Goal: Transaction & Acquisition: Obtain resource

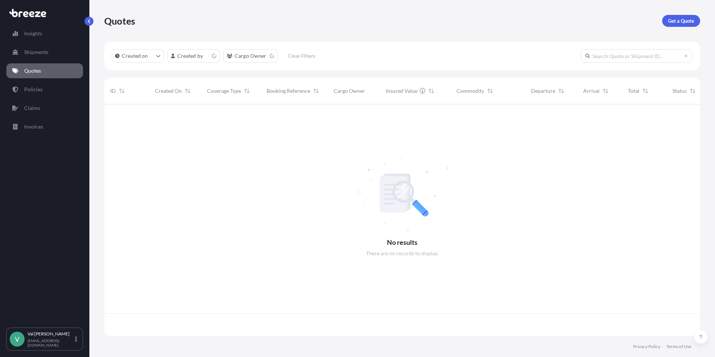
scroll to position [230, 590]
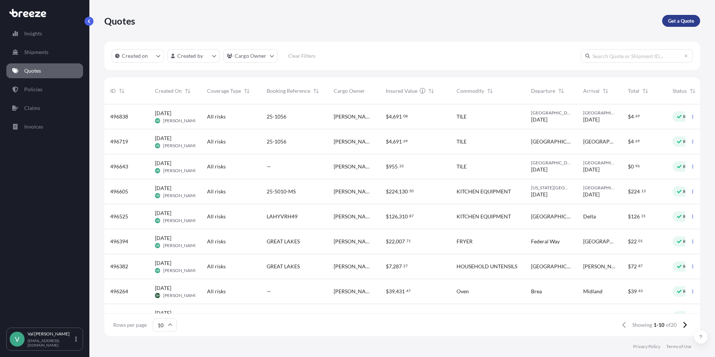
click at [690, 20] on p "Get a Quote" at bounding box center [681, 20] width 26 height 7
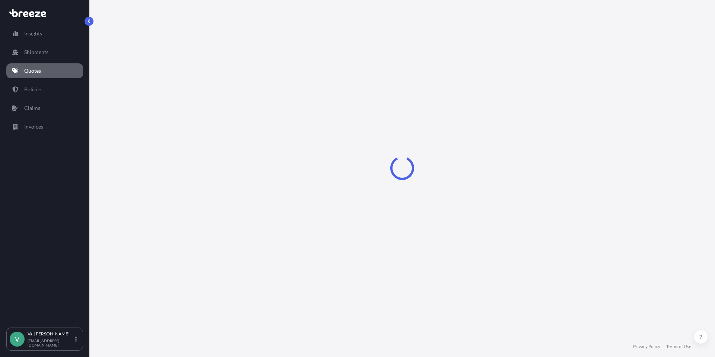
select select "Sea"
select select "1"
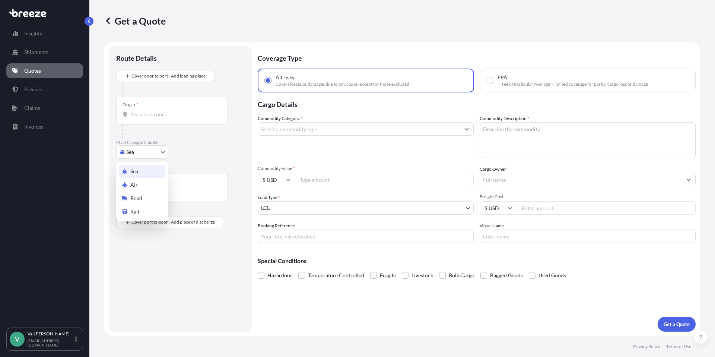
click at [143, 152] on body "Insights Shipments Quotes Policies Claims Invoices V [PERSON_NAME] [PERSON_NAME…" at bounding box center [357, 178] width 715 height 357
click at [144, 194] on div "Road" at bounding box center [142, 197] width 46 height 13
select select "Road"
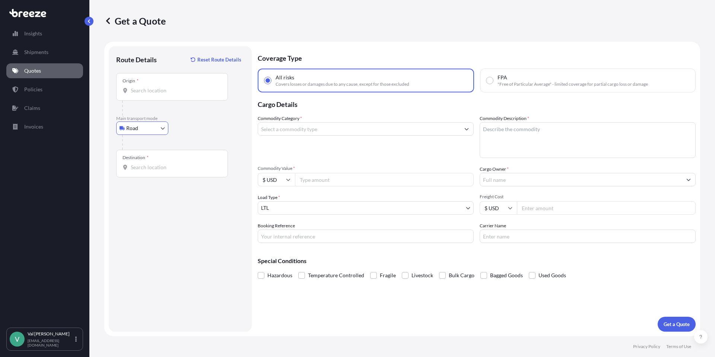
click at [162, 90] on input "Origin *" at bounding box center [175, 90] width 88 height 7
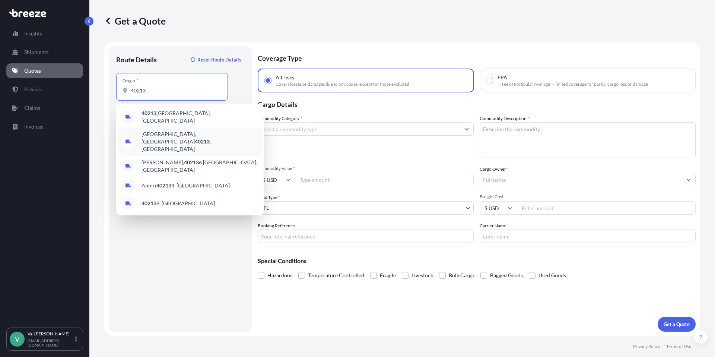
click at [169, 131] on span "[GEOGRAPHIC_DATA] , [GEOGRAPHIC_DATA]" at bounding box center [199, 141] width 116 height 22
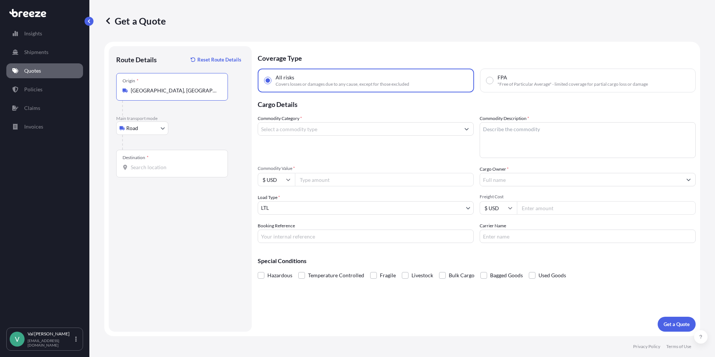
type input "[GEOGRAPHIC_DATA], [GEOGRAPHIC_DATA]"
click at [181, 161] on div "Destination *" at bounding box center [172, 164] width 112 height 28
click at [181, 163] on input "Destination *" at bounding box center [175, 166] width 88 height 7
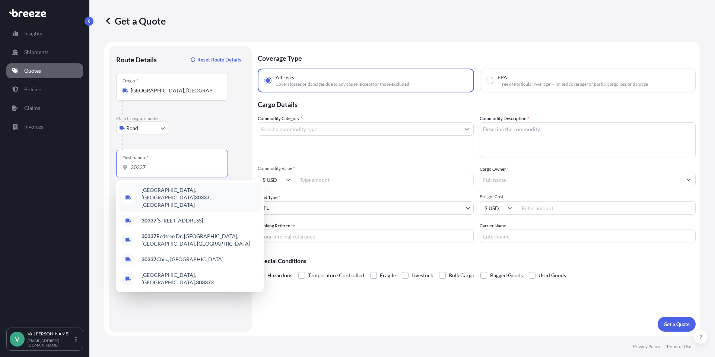
click at [175, 189] on span "[GEOGRAPHIC_DATA] , [GEOGRAPHIC_DATA]" at bounding box center [199, 197] width 116 height 22
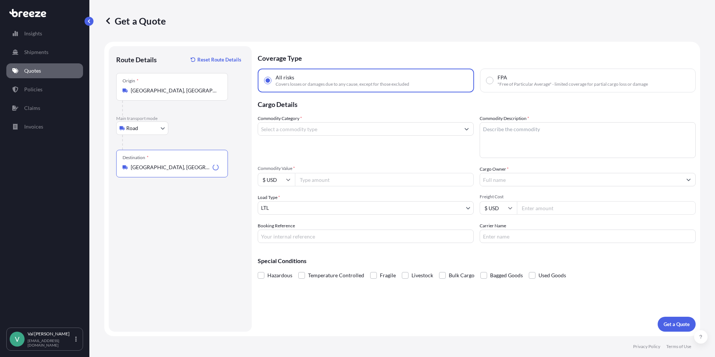
type input "[GEOGRAPHIC_DATA], [GEOGRAPHIC_DATA]"
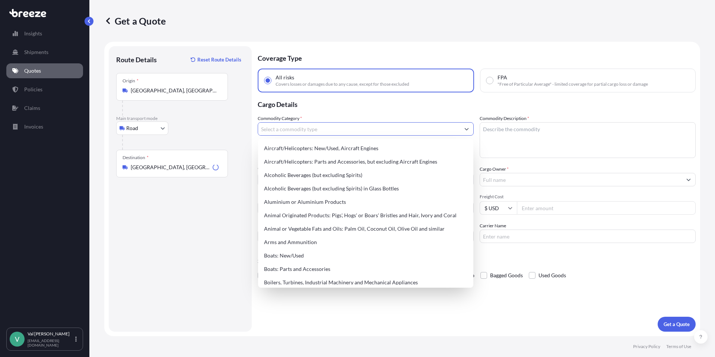
click at [292, 130] on input "Commodity Category *" at bounding box center [359, 128] width 202 height 13
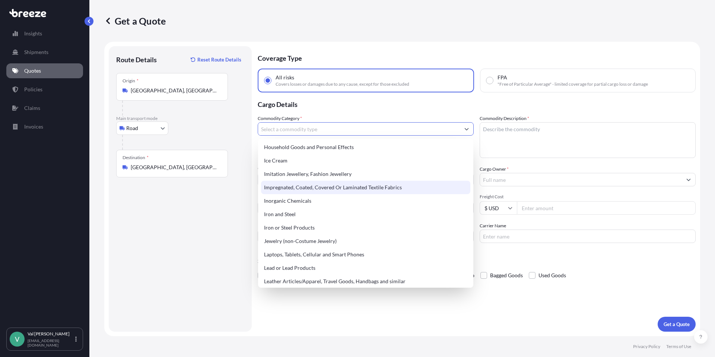
scroll to position [782, 0]
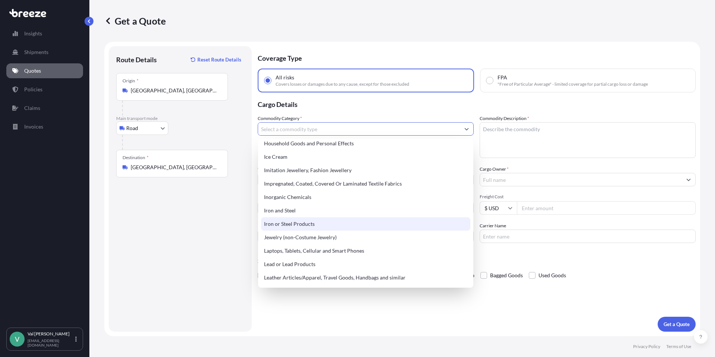
click at [310, 224] on div "Iron or Steel Products" at bounding box center [365, 223] width 209 height 13
type input "Iron or Steel Products"
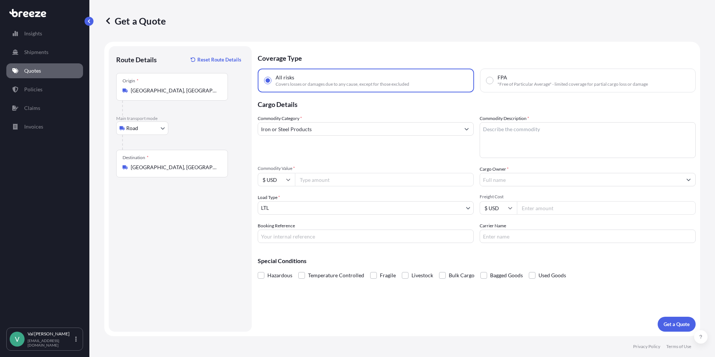
click at [306, 182] on input "Commodity Value *" at bounding box center [384, 179] width 179 height 13
type input "1000"
click at [297, 238] on input "Booking Reference" at bounding box center [366, 235] width 216 height 13
type input "118006"
click at [515, 128] on textarea "Commodity Description *" at bounding box center [587, 140] width 216 height 36
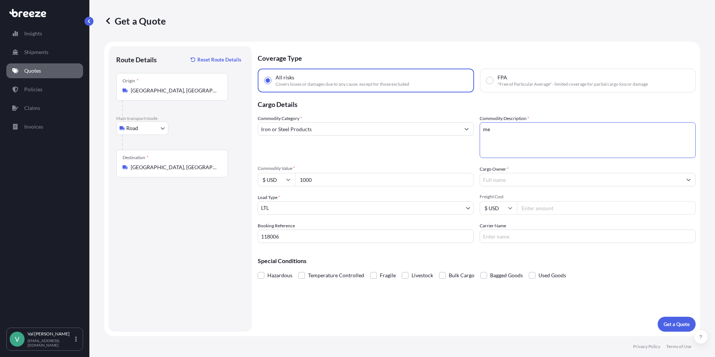
type textarea "m"
type textarea "METAL STAND"
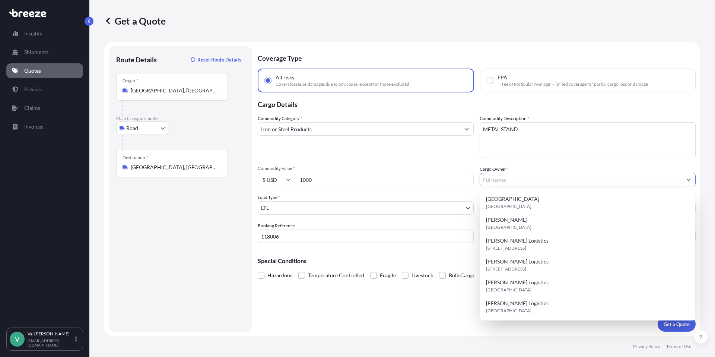
click at [504, 183] on input "Cargo Owner *" at bounding box center [581, 179] width 202 height 13
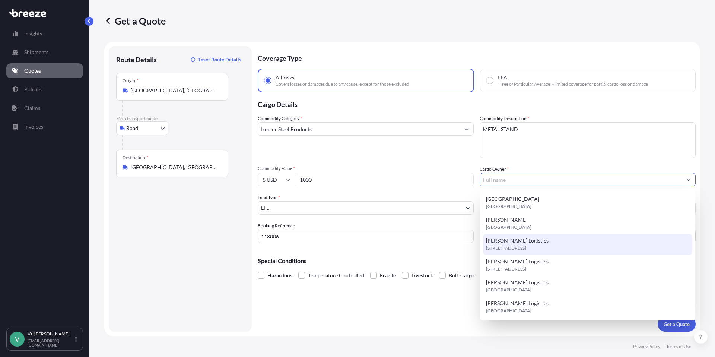
click at [518, 242] on span "[PERSON_NAME] Logistics" at bounding box center [517, 240] width 63 height 7
type input "[PERSON_NAME] Logistics"
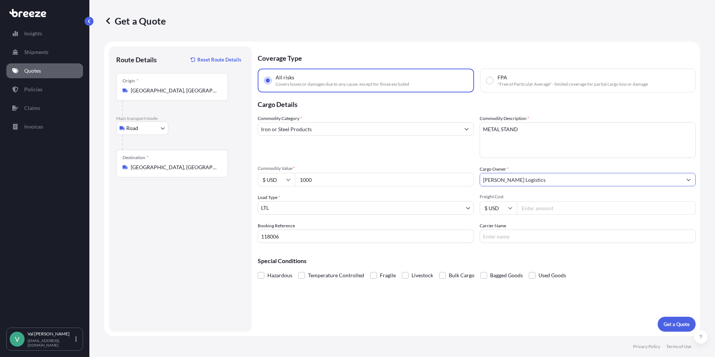
click at [539, 207] on input "Freight Cost" at bounding box center [606, 207] width 179 height 13
type input "179.08"
click at [533, 237] on input "Carrier Name" at bounding box center [587, 235] width 216 height 13
type input "SOUTHEASTERN FREIGHT"
click at [676, 323] on p "Get a Quote" at bounding box center [676, 323] width 26 height 7
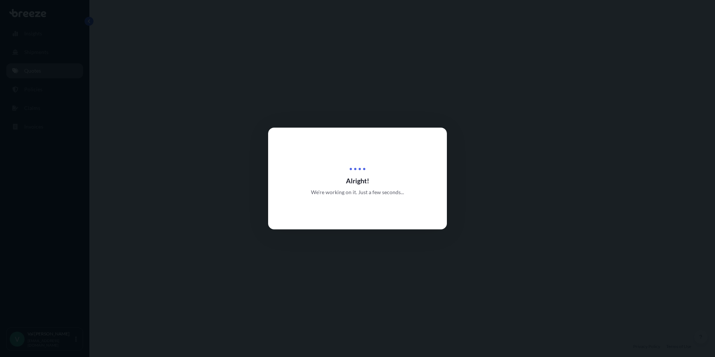
select select "Road"
select select "1"
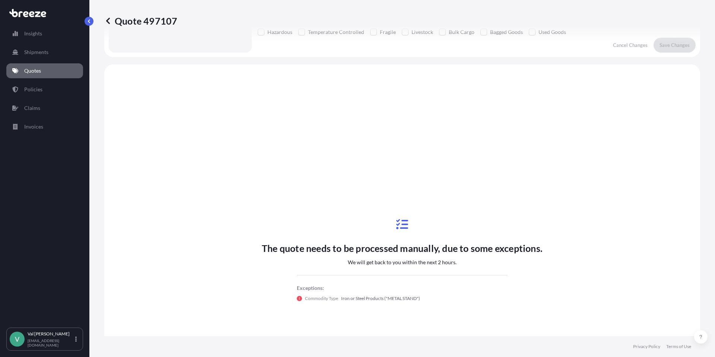
scroll to position [270, 0]
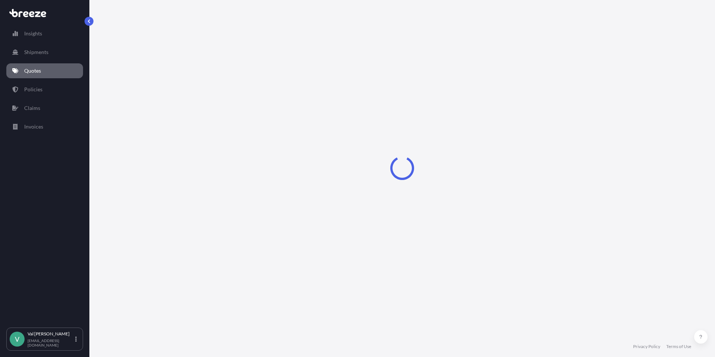
select select "Road"
select select "1"
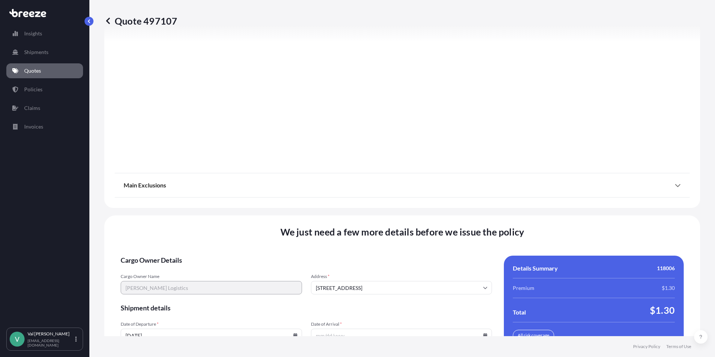
scroll to position [1005, 0]
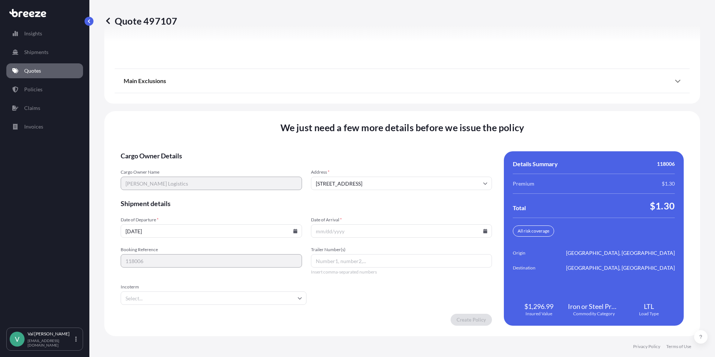
click at [294, 230] on icon at bounding box center [295, 231] width 4 height 4
click at [194, 178] on button "20" at bounding box center [193, 179] width 12 height 12
type input "08/20/2025"
click at [483, 230] on icon at bounding box center [485, 231] width 4 height 4
click at [417, 178] on button "22" at bounding box center [416, 179] width 12 height 12
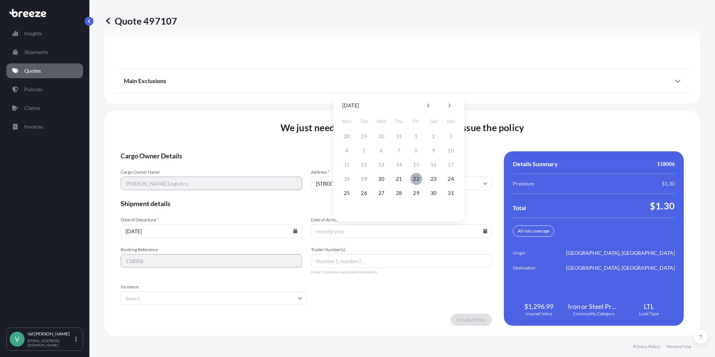
type input "[DATE]"
